Goal: Check status: Check status

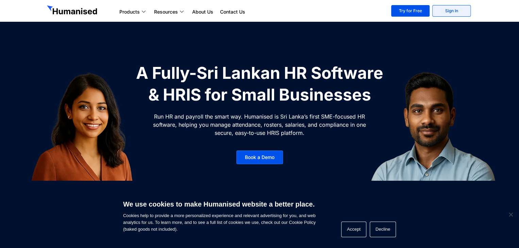
drag, startPoint x: 461, startPoint y: 10, endPoint x: 459, endPoint y: 15, distance: 5.4
click at [461, 10] on link "Sign In" at bounding box center [452, 11] width 38 height 12
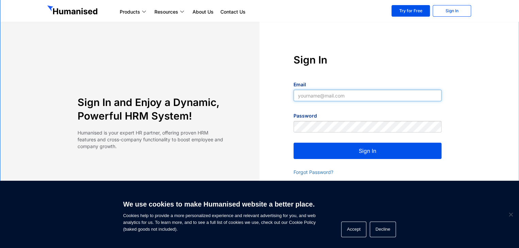
click at [307, 94] on input "Email" at bounding box center [368, 96] width 148 height 12
type input "[EMAIL_ADDRESS][DOMAIN_NAME]"
click at [356, 153] on button "Sign In" at bounding box center [368, 151] width 148 height 16
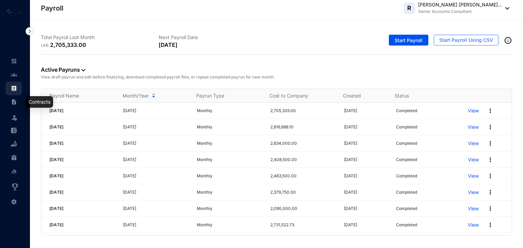
click at [14, 101] on img at bounding box center [14, 102] width 6 height 6
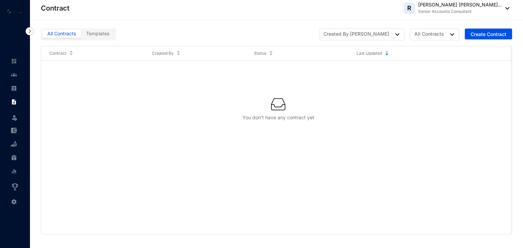
click at [103, 35] on span "Templates" at bounding box center [97, 34] width 23 height 6
click at [81, 35] on input "Templates" at bounding box center [81, 35] width 0 height 0
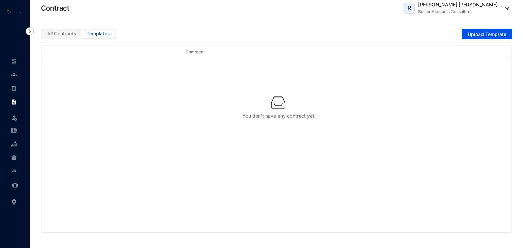
click at [60, 37] on label "All Contracts" at bounding box center [61, 34] width 39 height 8
click at [42, 35] on input "All Contracts" at bounding box center [42, 35] width 0 height 0
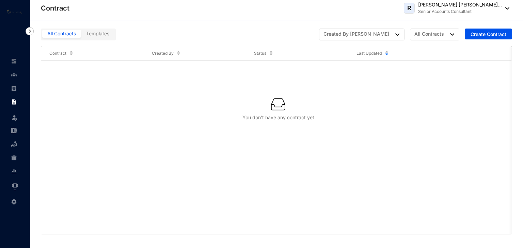
click at [29, 30] on img at bounding box center [30, 31] width 8 height 8
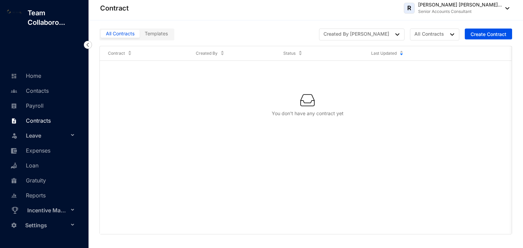
click at [88, 43] on img at bounding box center [88, 45] width 8 height 8
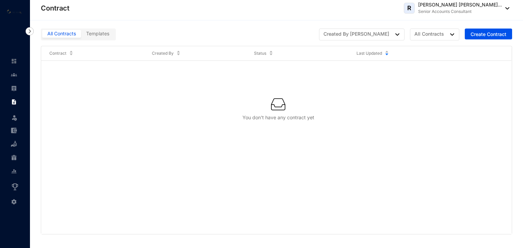
click at [97, 31] on span "Templates" at bounding box center [97, 34] width 23 height 6
click at [81, 35] on input "Templates" at bounding box center [81, 35] width 0 height 0
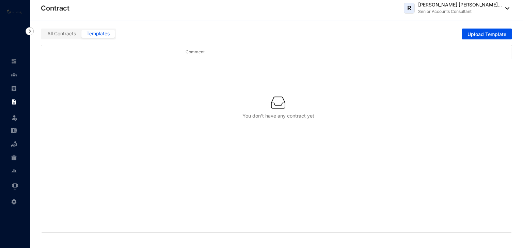
click at [68, 36] on span "All Contracts" at bounding box center [61, 34] width 29 height 6
click at [42, 35] on input "All Contracts" at bounding box center [42, 35] width 0 height 0
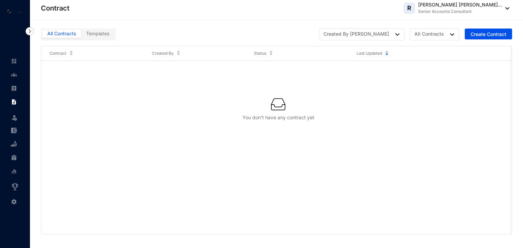
click at [95, 34] on span "Templates" at bounding box center [97, 34] width 23 height 6
click at [81, 35] on input "Templates" at bounding box center [81, 35] width 0 height 0
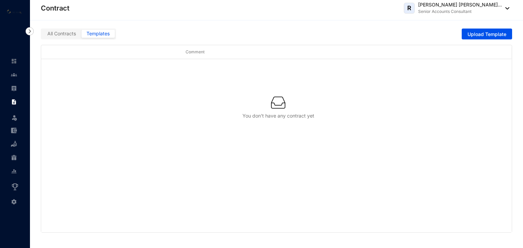
click at [62, 33] on span "All Contracts" at bounding box center [61, 34] width 29 height 6
click at [42, 35] on input "All Contracts" at bounding box center [42, 35] width 0 height 0
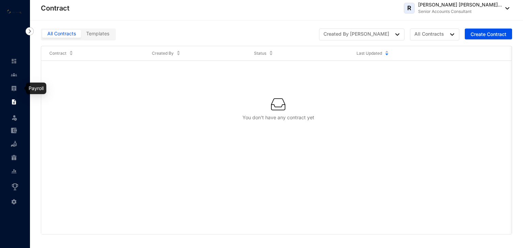
click at [18, 85] on link at bounding box center [19, 88] width 17 height 7
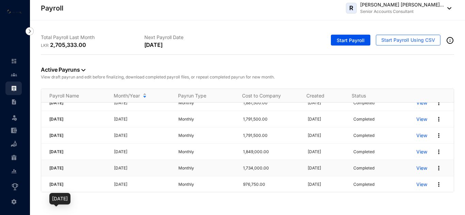
scroll to position [208, 0]
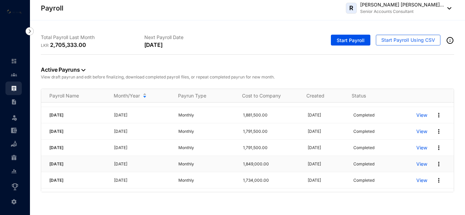
drag, startPoint x: 49, startPoint y: 164, endPoint x: 78, endPoint y: 165, distance: 29.0
click at [78, 165] on td "[DATE]" at bounding box center [73, 164] width 65 height 16
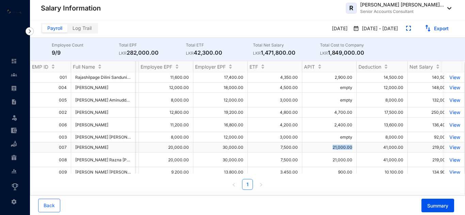
drag, startPoint x: 334, startPoint y: 148, endPoint x: 353, endPoint y: 147, distance: 19.1
click at [353, 147] on td "21,000.00" at bounding box center [329, 148] width 54 height 10
click at [335, 147] on td "21,000.00" at bounding box center [329, 148] width 54 height 10
copy td "21,000.00"
click at [359, 28] on img at bounding box center [356, 28] width 6 height 7
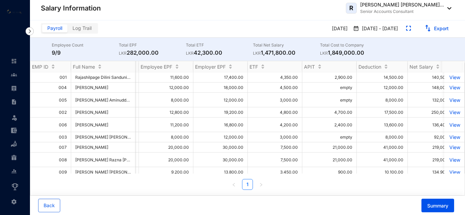
click at [366, 30] on p "[DATE] - [DATE]" at bounding box center [378, 28] width 39 height 7
click at [359, 28] on img at bounding box center [356, 28] width 6 height 7
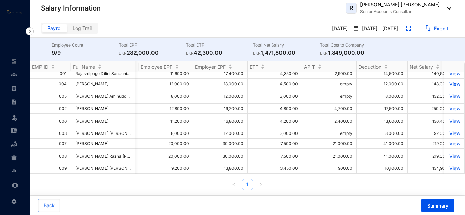
scroll to position [9, 346]
click at [51, 205] on span "Back" at bounding box center [49, 206] width 11 height 7
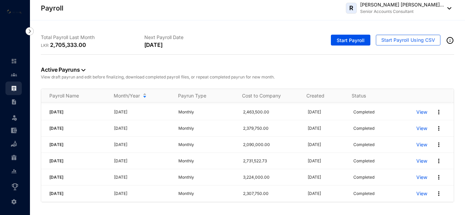
scroll to position [204, 0]
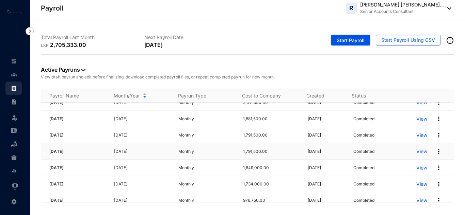
click at [416, 151] on p "View" at bounding box center [421, 151] width 11 height 7
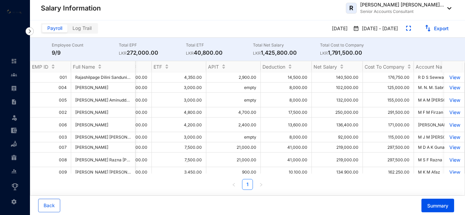
scroll to position [0, 434]
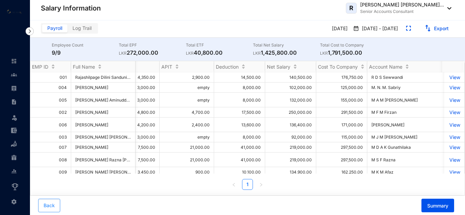
click at [51, 203] on span "Back" at bounding box center [49, 206] width 11 height 7
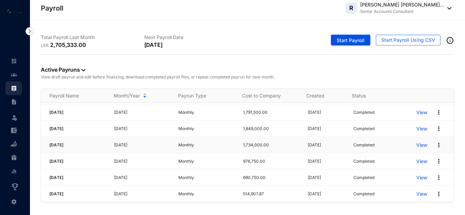
scroll to position [209, 0]
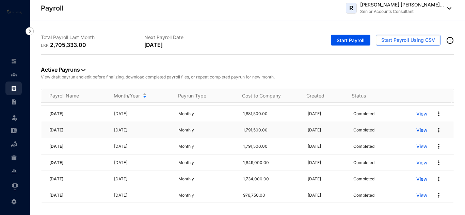
click at [418, 132] on p "View" at bounding box center [421, 130] width 11 height 7
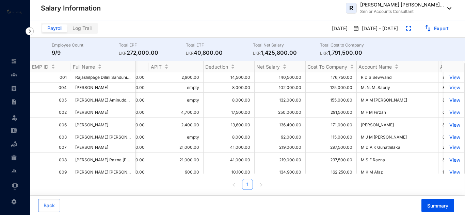
scroll to position [0, 411]
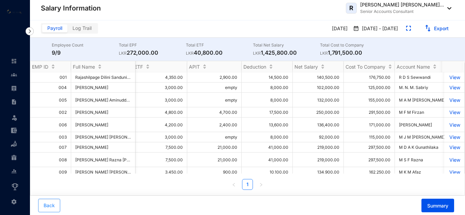
click at [49, 207] on span "Back" at bounding box center [49, 206] width 11 height 7
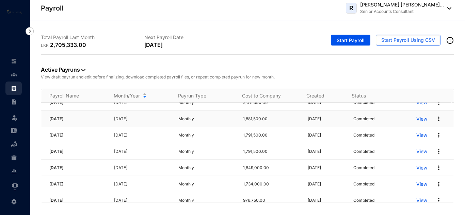
click at [420, 120] on p "View" at bounding box center [421, 119] width 11 height 7
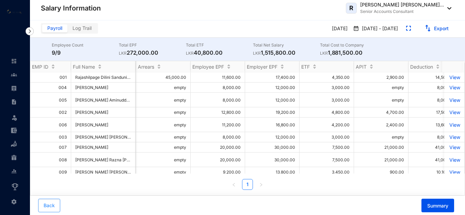
click at [45, 202] on button "Back" at bounding box center [49, 206] width 22 height 14
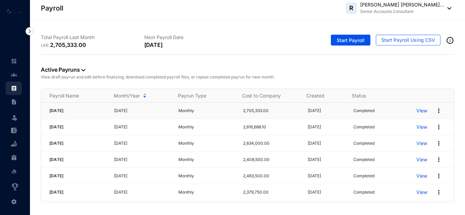
click at [417, 112] on p "View" at bounding box center [421, 111] width 11 height 7
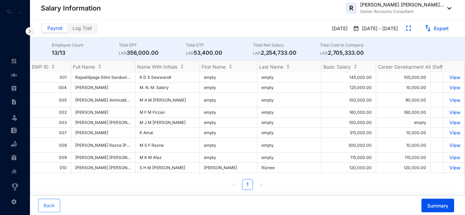
click at [49, 209] on span "Back" at bounding box center [49, 206] width 11 height 7
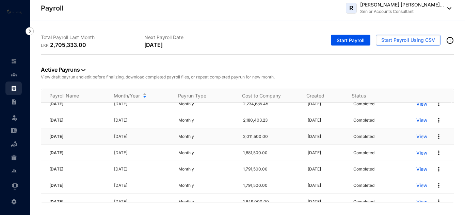
click at [416, 138] on p "View" at bounding box center [421, 136] width 11 height 7
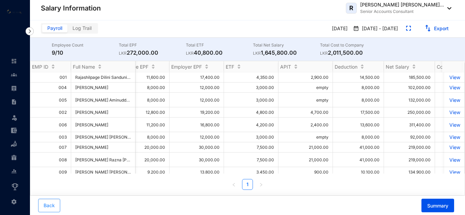
drag, startPoint x: 52, startPoint y: 207, endPoint x: 76, endPoint y: 212, distance: 24.4
click at [52, 207] on span "Back" at bounding box center [49, 206] width 11 height 7
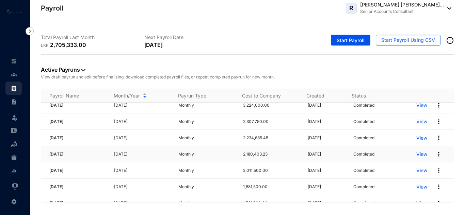
click at [416, 155] on p "View" at bounding box center [421, 154] width 11 height 7
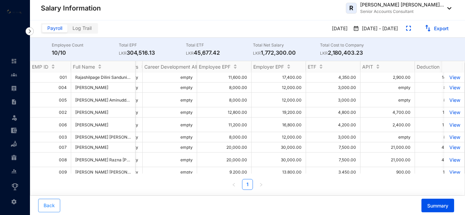
click at [46, 206] on span "Back" at bounding box center [49, 206] width 11 height 7
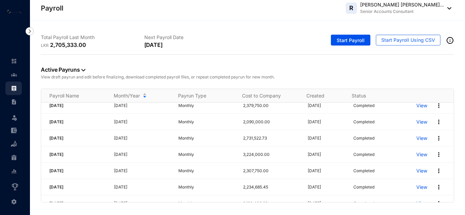
scroll to position [102, 0]
click at [416, 172] on p "View" at bounding box center [421, 172] width 11 height 7
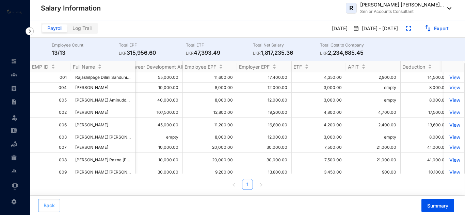
click at [53, 207] on span "Back" at bounding box center [49, 206] width 11 height 7
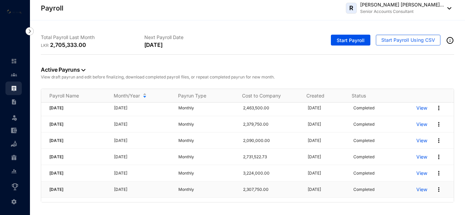
click at [416, 189] on p "View" at bounding box center [421, 190] width 11 height 7
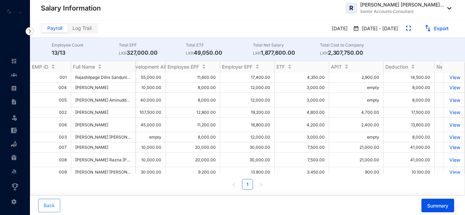
click at [49, 206] on span "Back" at bounding box center [49, 206] width 11 height 7
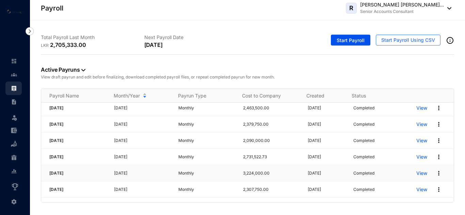
click at [416, 174] on p "View" at bounding box center [421, 173] width 11 height 7
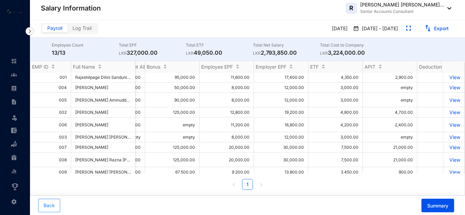
click at [55, 206] on button "Back" at bounding box center [49, 206] width 22 height 14
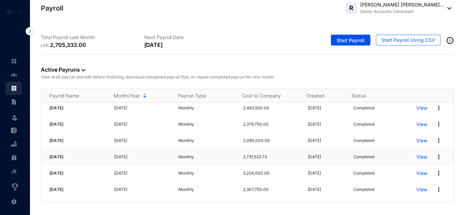
click at [416, 156] on p "View" at bounding box center [421, 157] width 11 height 7
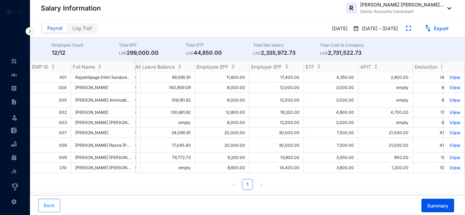
click at [56, 204] on button "Back" at bounding box center [49, 206] width 22 height 14
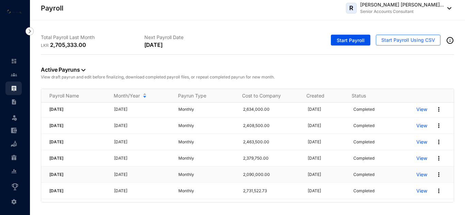
click at [421, 175] on p "View" at bounding box center [421, 175] width 11 height 7
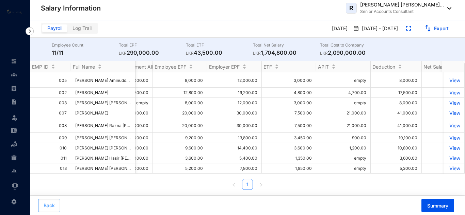
click at [53, 205] on span "Back" at bounding box center [49, 206] width 11 height 7
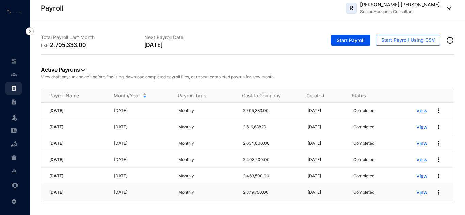
click at [416, 192] on p "View" at bounding box center [421, 192] width 11 height 7
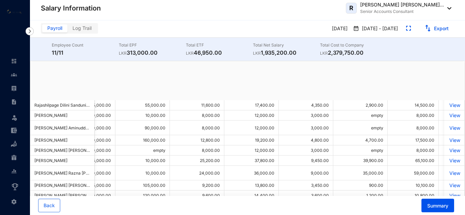
scroll to position [0, 261]
